Goal: Transaction & Acquisition: Subscribe to service/newsletter

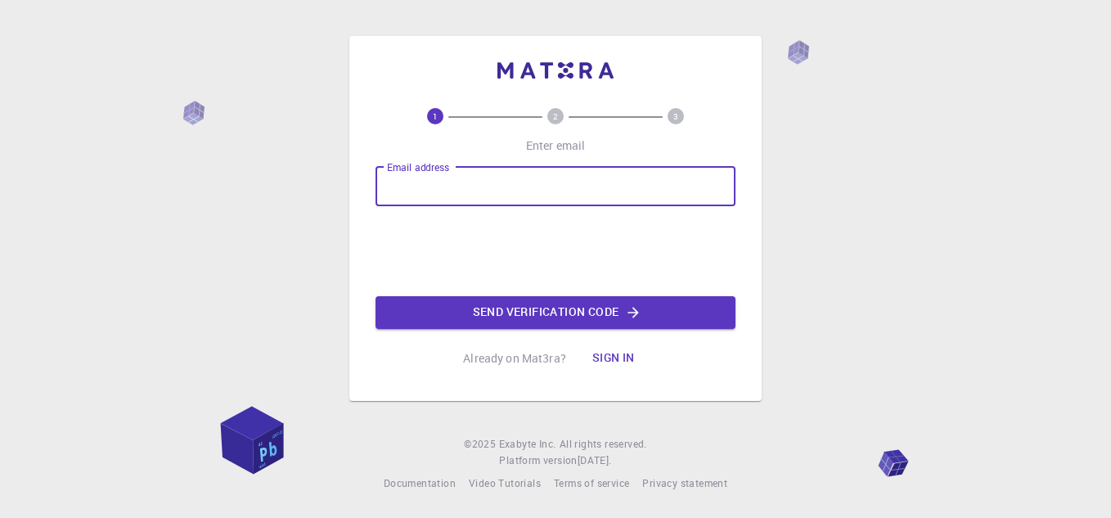
drag, startPoint x: 0, startPoint y: 0, endPoint x: 494, endPoint y: 196, distance: 531.5
click at [494, 196] on input "Email address" at bounding box center [556, 186] width 360 height 39
type input "[EMAIL_ADDRESS][DOMAIN_NAME]"
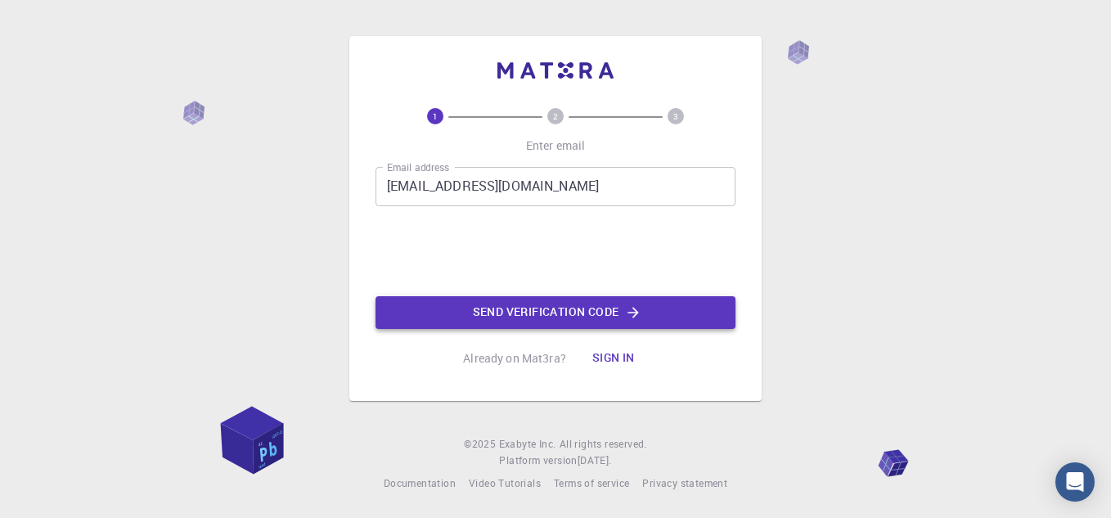
click at [596, 309] on button "Send verification code" at bounding box center [556, 312] width 360 height 33
click at [548, 178] on input "Email address" at bounding box center [556, 186] width 360 height 39
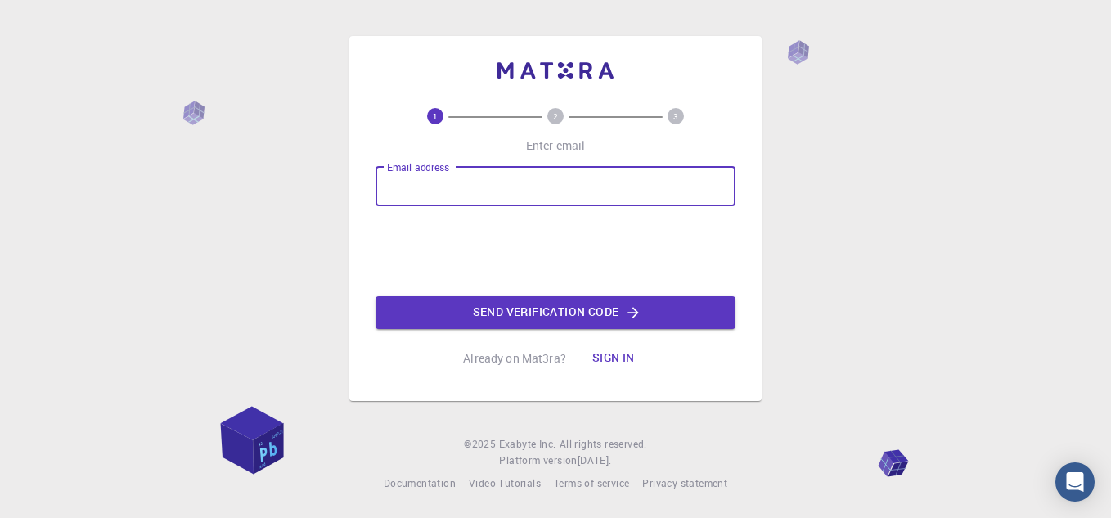
click at [548, 178] on input "Email address" at bounding box center [556, 186] width 360 height 39
type input "muneebaqureshi88@gmail.com"
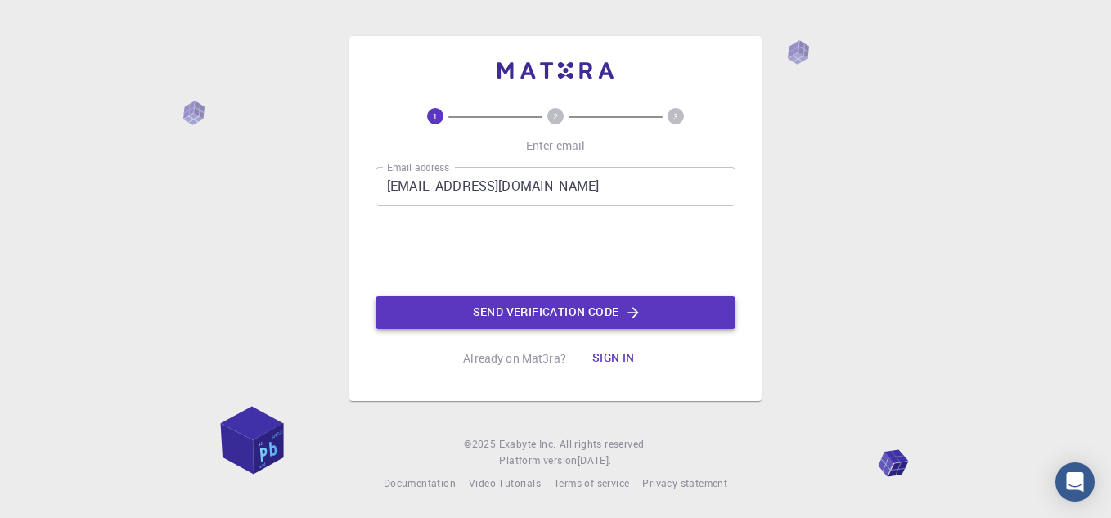
click at [538, 304] on button "Send verification code" at bounding box center [556, 312] width 360 height 33
